Goal: Download file/media

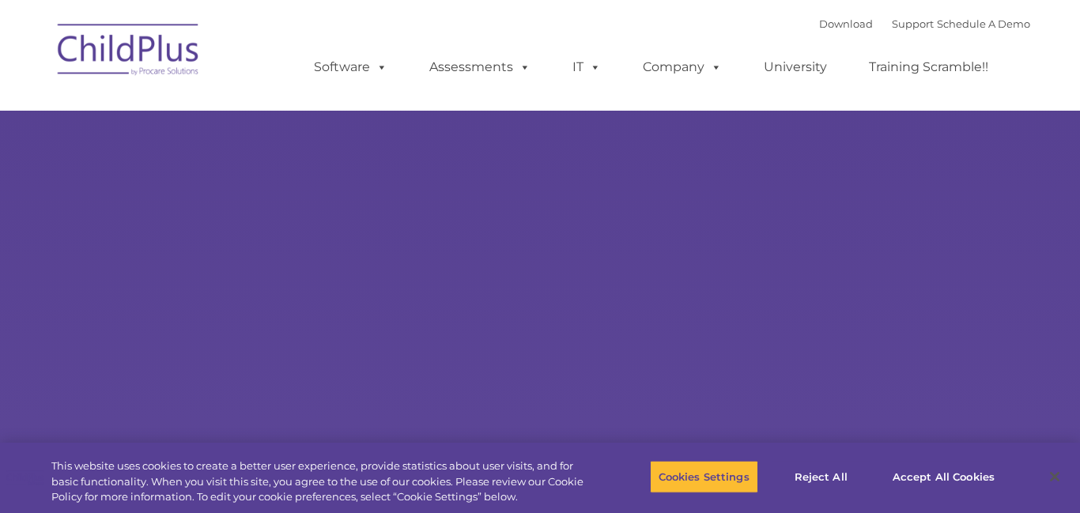
select select "MEDIUM"
click at [937, 477] on button "Accept All Cookies" at bounding box center [943, 476] width 119 height 33
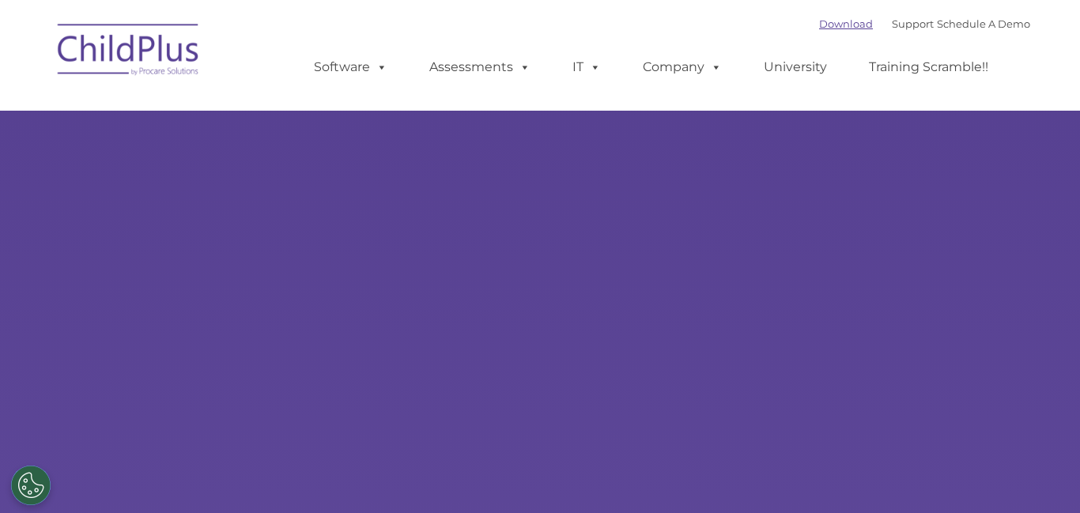
click at [819, 25] on link "Download" at bounding box center [846, 23] width 54 height 13
select select "MEDIUM"
click at [819, 25] on link "Download" at bounding box center [846, 23] width 54 height 13
